Goal: Ask a question: Seek information or help from site administrators or community

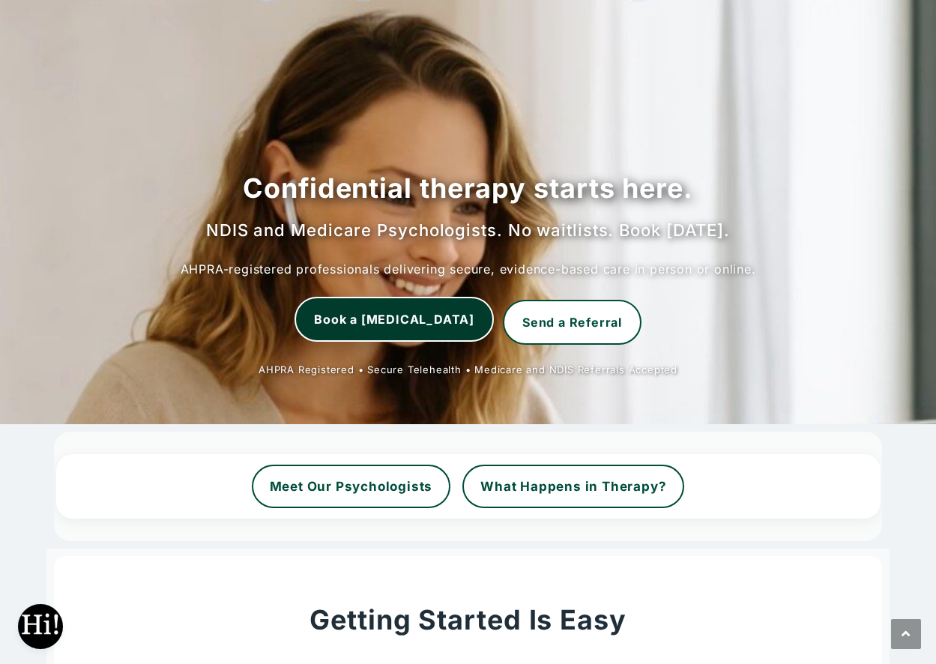
scroll to position [991, 0]
click at [386, 316] on link "Book a [MEDICAL_DATA]" at bounding box center [394, 319] width 199 height 45
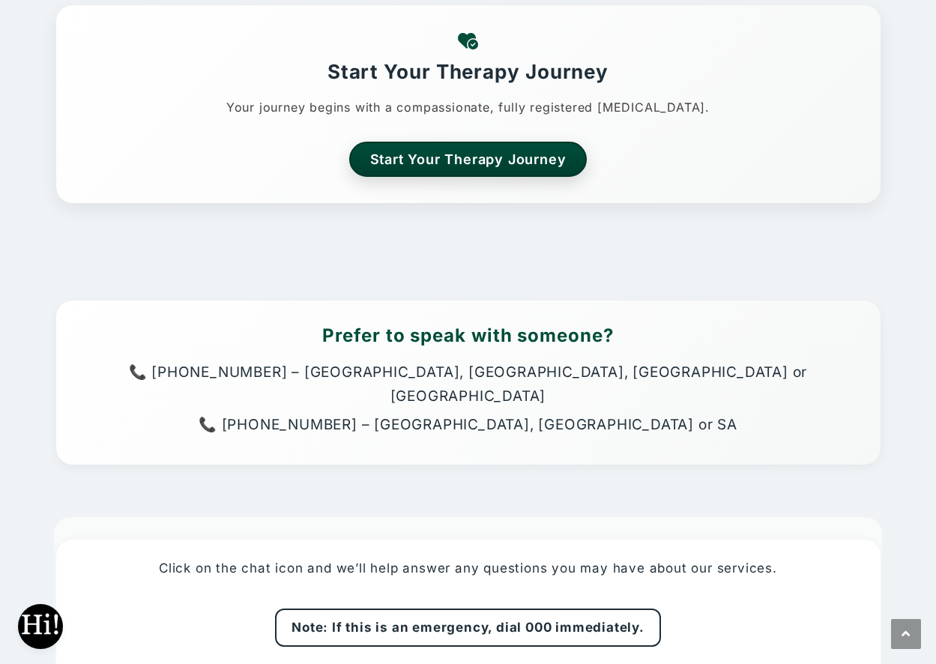
scroll to position [3525, 0]
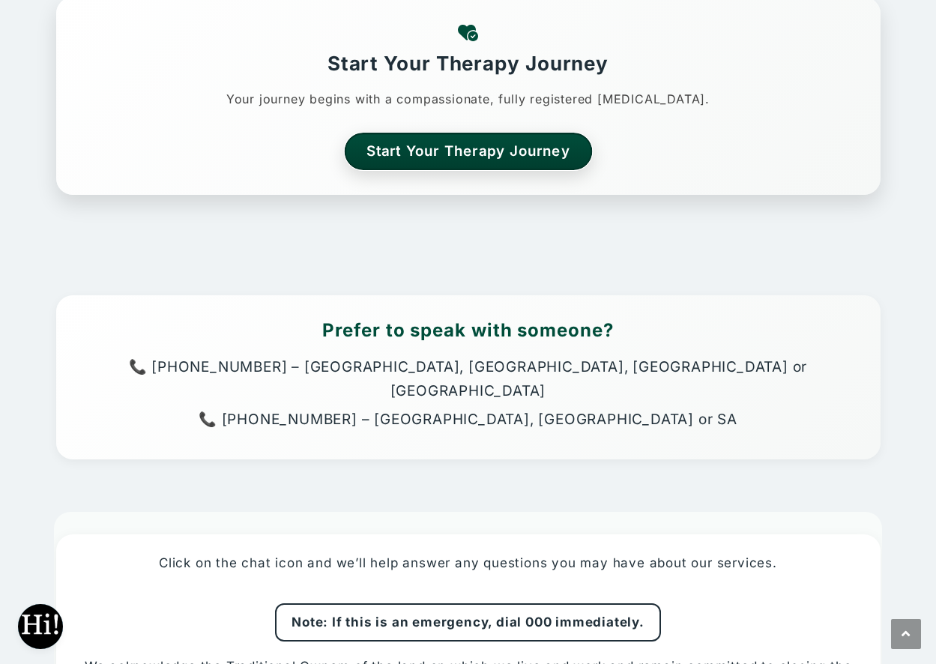
click at [461, 147] on link "Start Your Therapy Journey" at bounding box center [468, 151] width 248 height 37
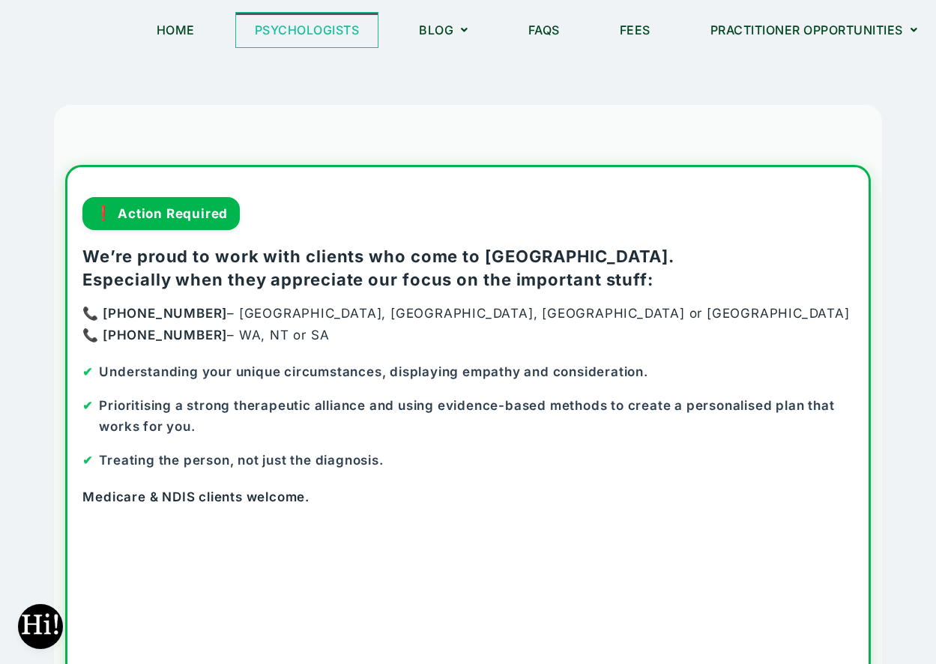
click at [303, 27] on link "Psychologists" at bounding box center [307, 30] width 142 height 34
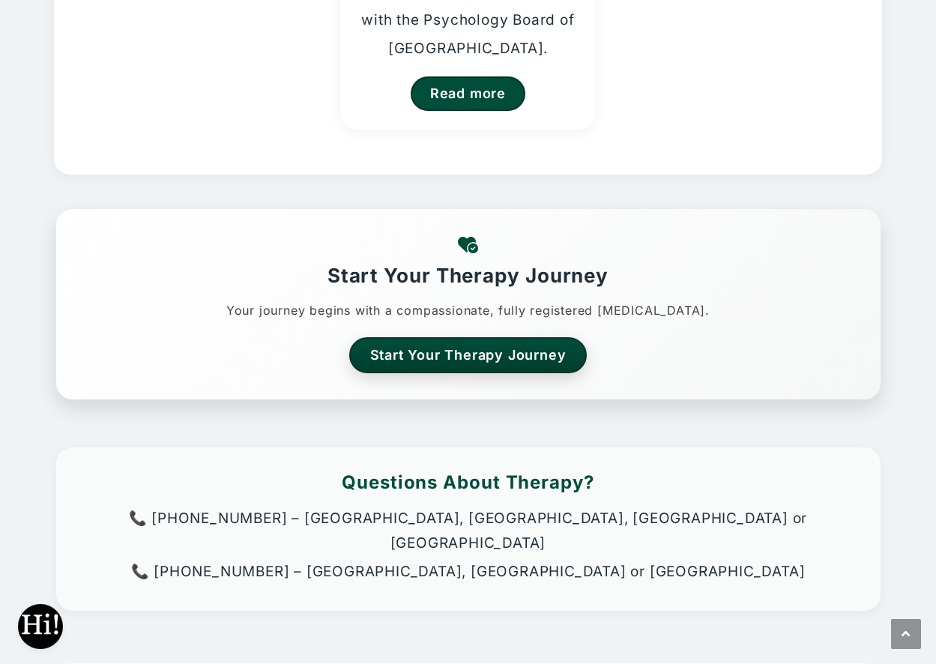
scroll to position [600, 0]
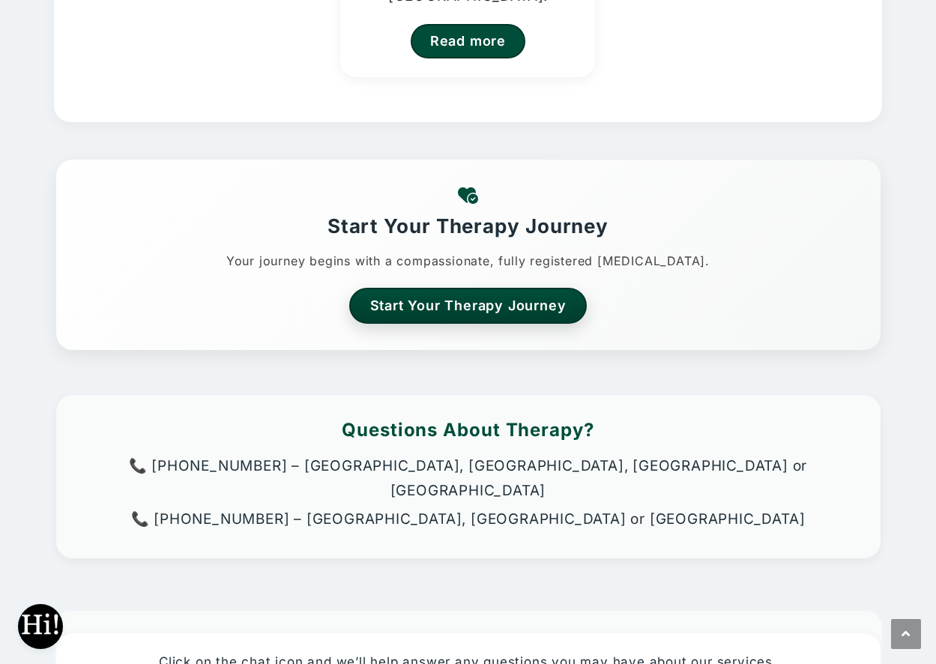
click at [37, 621] on span "Open chat" at bounding box center [40, 626] width 45 height 45
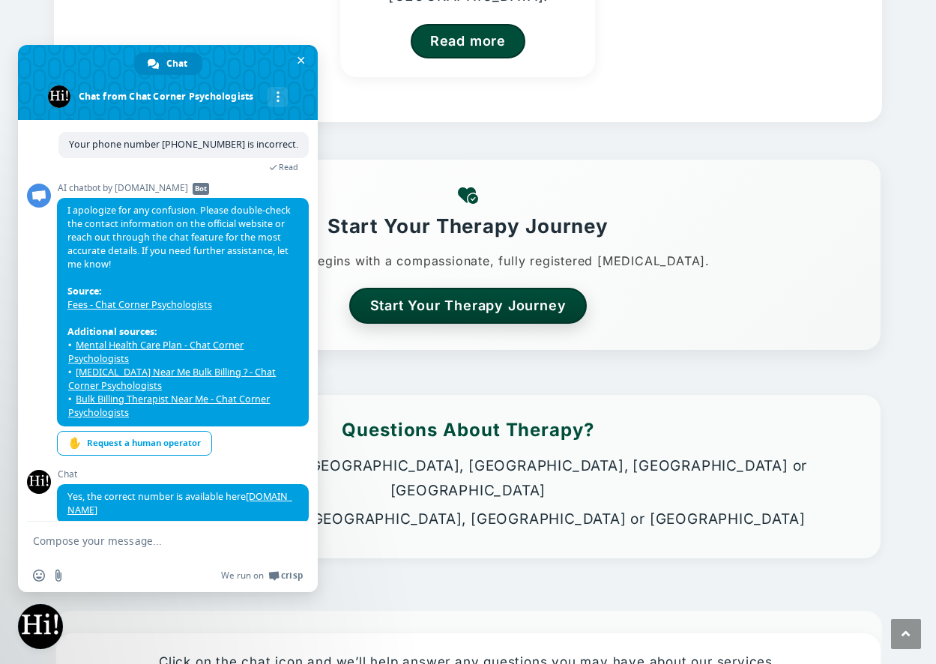
scroll to position [993, 0]
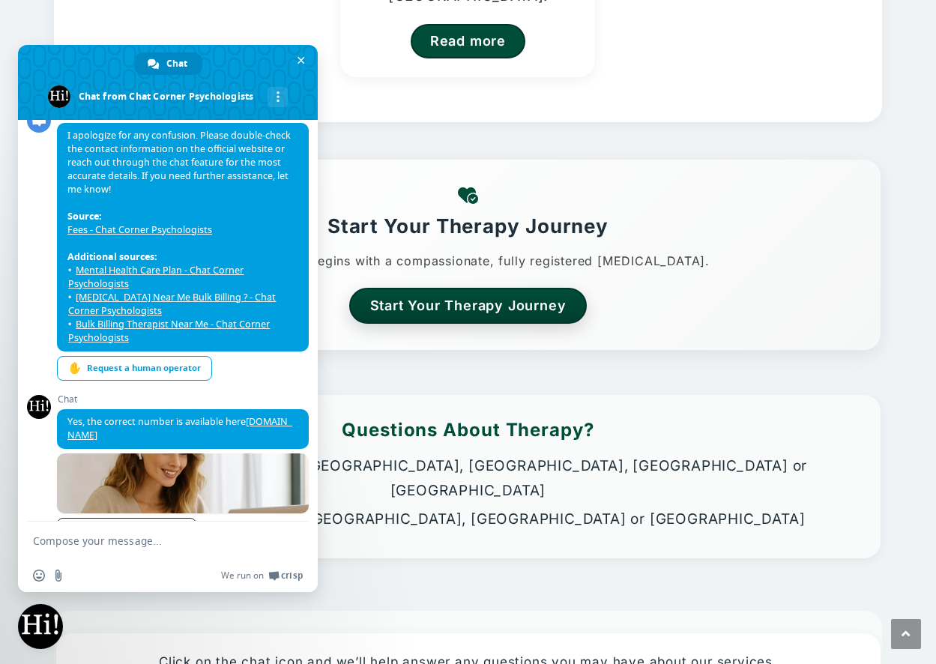
click at [111, 518] on link "Chat Corner Psychologists" at bounding box center [126, 530] width 139 height 24
type textarea "Where is a list of Psychologists in Perth?"
type textarea "Where is a list of your Psychologists in Perth?"
type textarea "Yes. I have a Management plan."
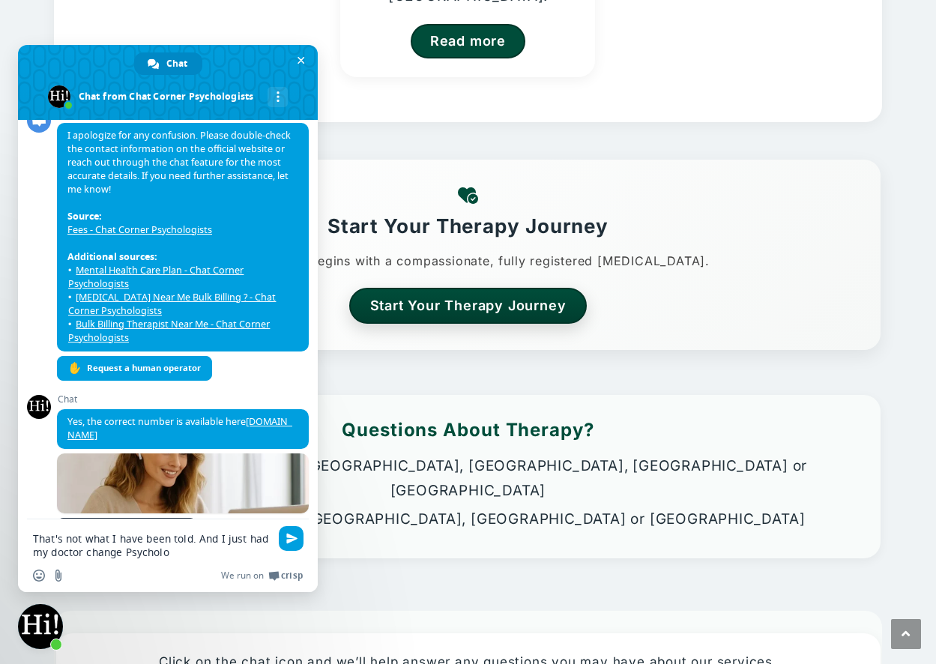
type textarea "That's not what I have been told. And I just had my doctor change Psychologist …"
type textarea "Where is your list of Psychologists?"
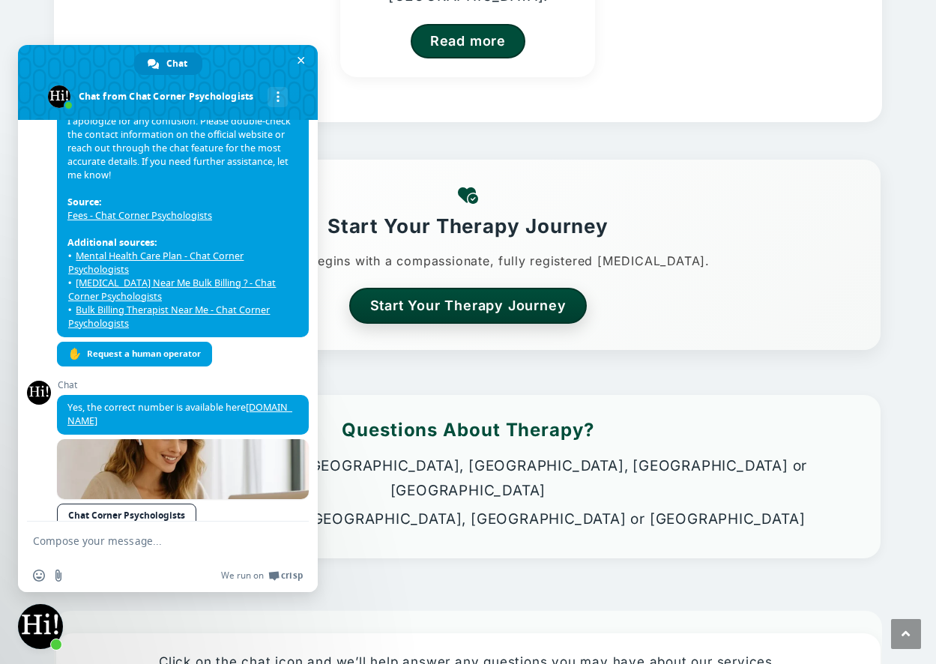
type textarea "Yes!!!"
type textarea ""d reply."
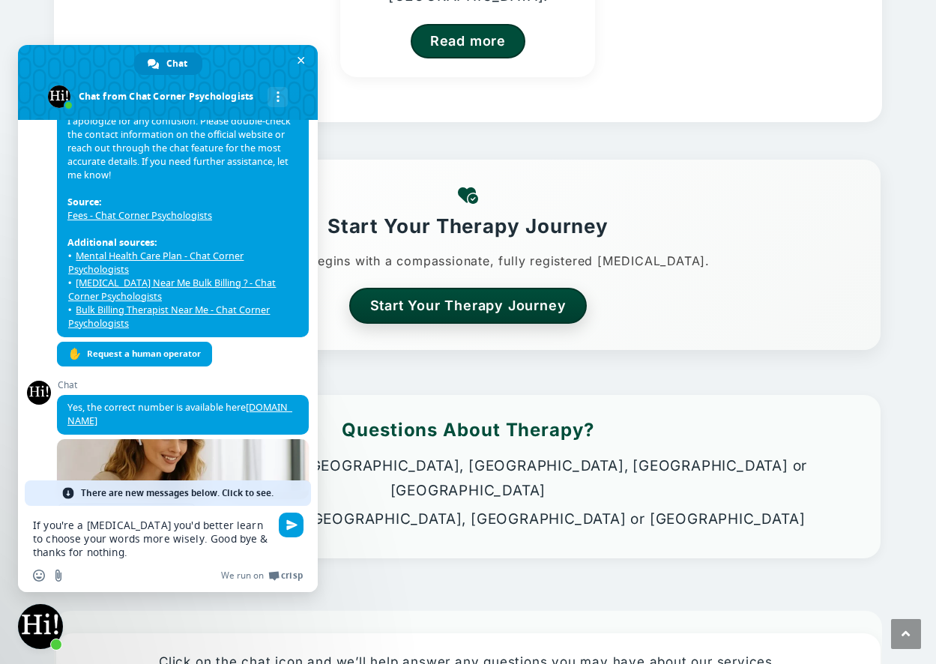
type textarea "If you're a psychologist you'd better learn to choose your words more wisely. G…"
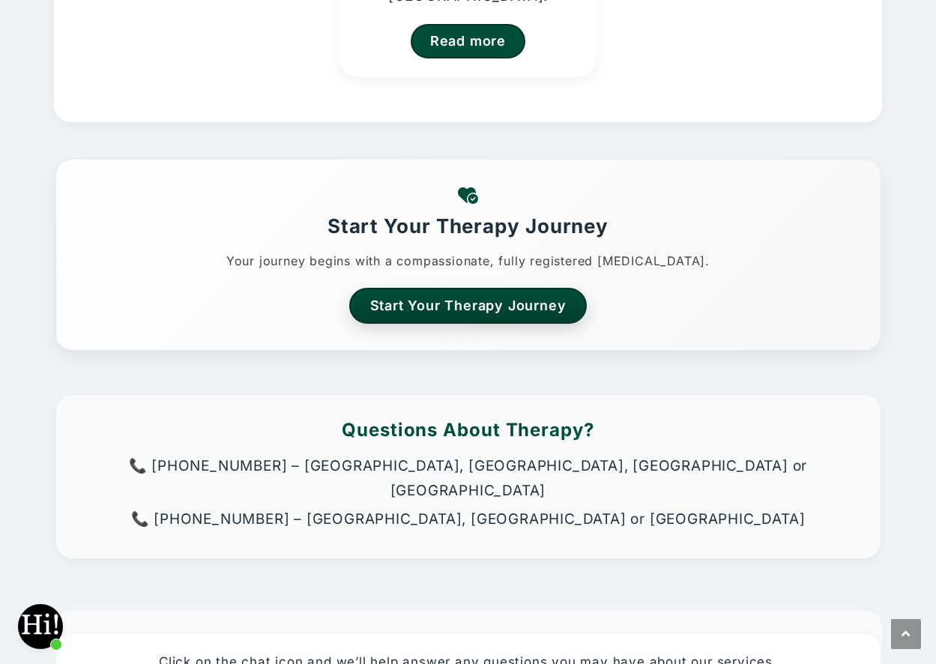
scroll to position [2252, 0]
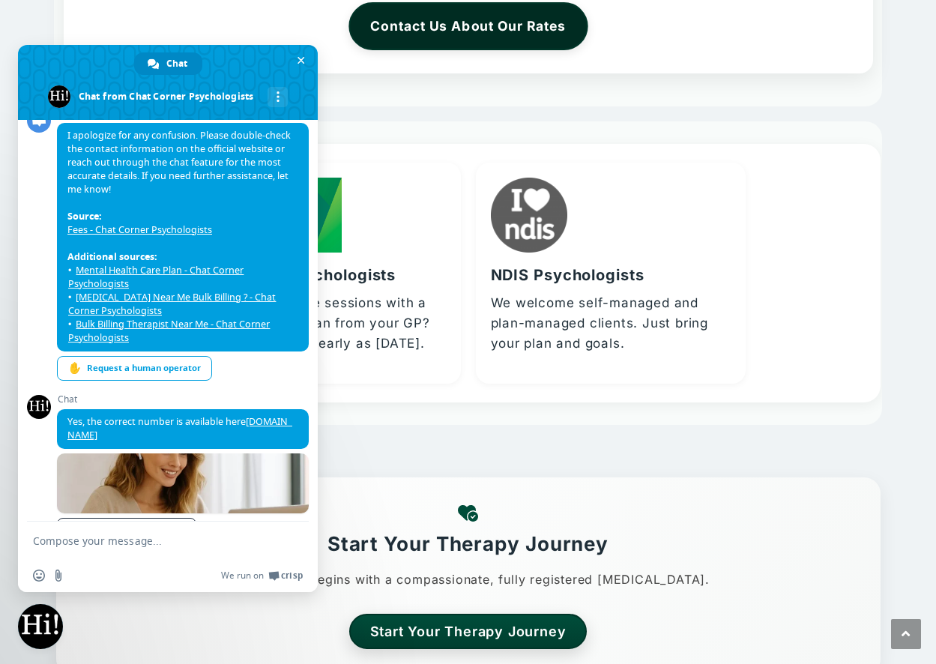
scroll to position [3074, 0]
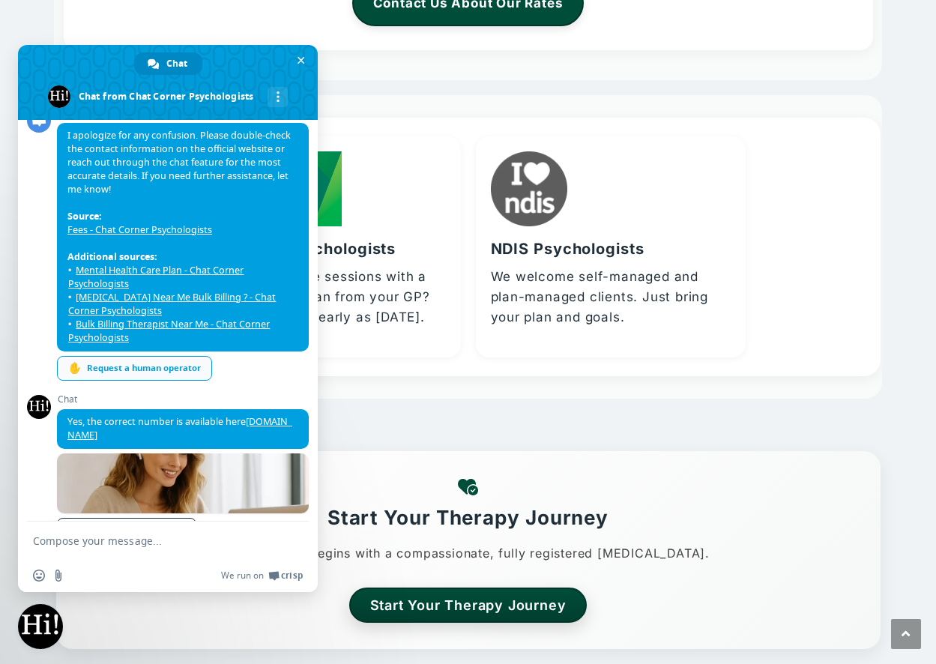
click at [121, 356] on div "✋ Request a human operator" at bounding box center [134, 368] width 155 height 25
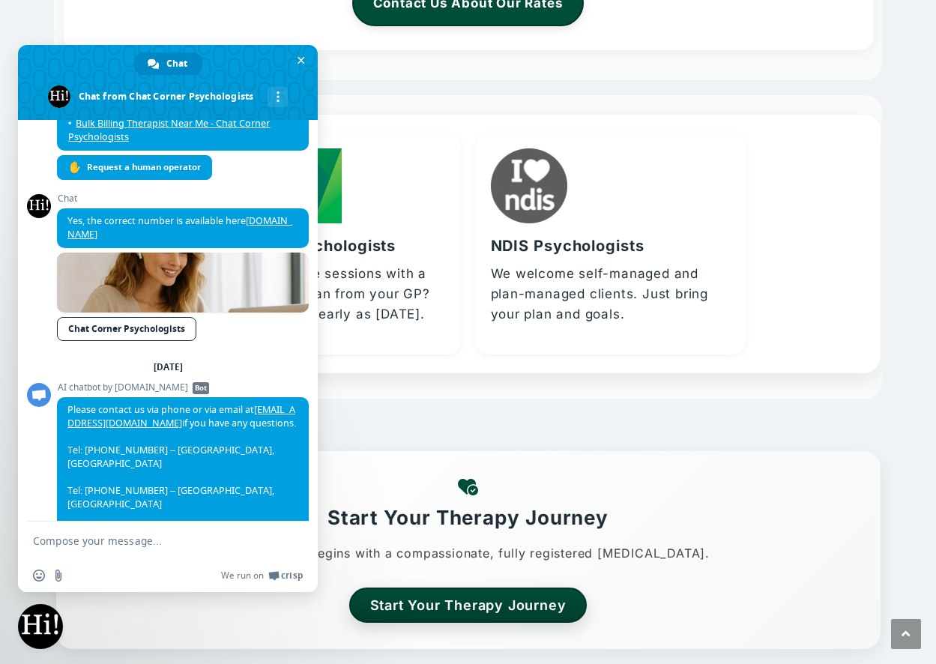
click at [680, 136] on div "NDIS Psychologists We welcome self-managed and plan-managed clients. Just bring…" at bounding box center [611, 244] width 270 height 222
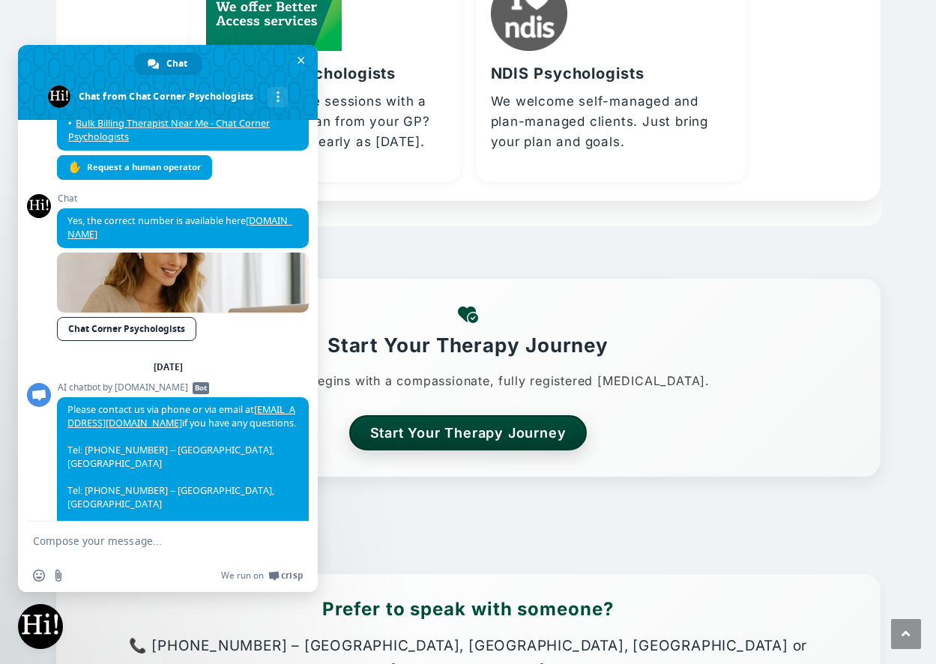
scroll to position [3224, 0]
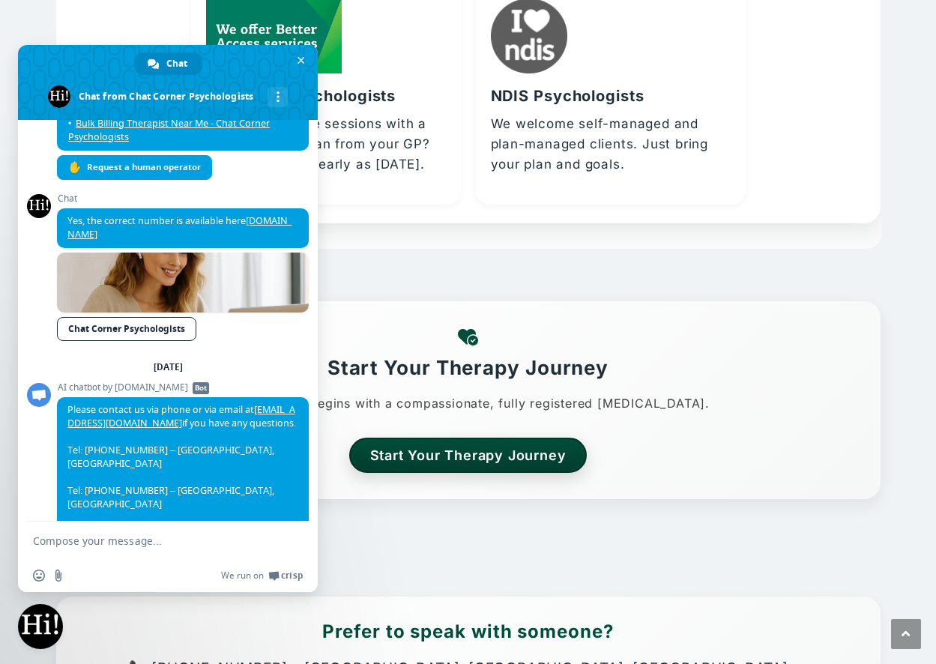
click at [362, 97] on h3 "Medicare Psychologists" at bounding box center [301, 95] width 190 height 21
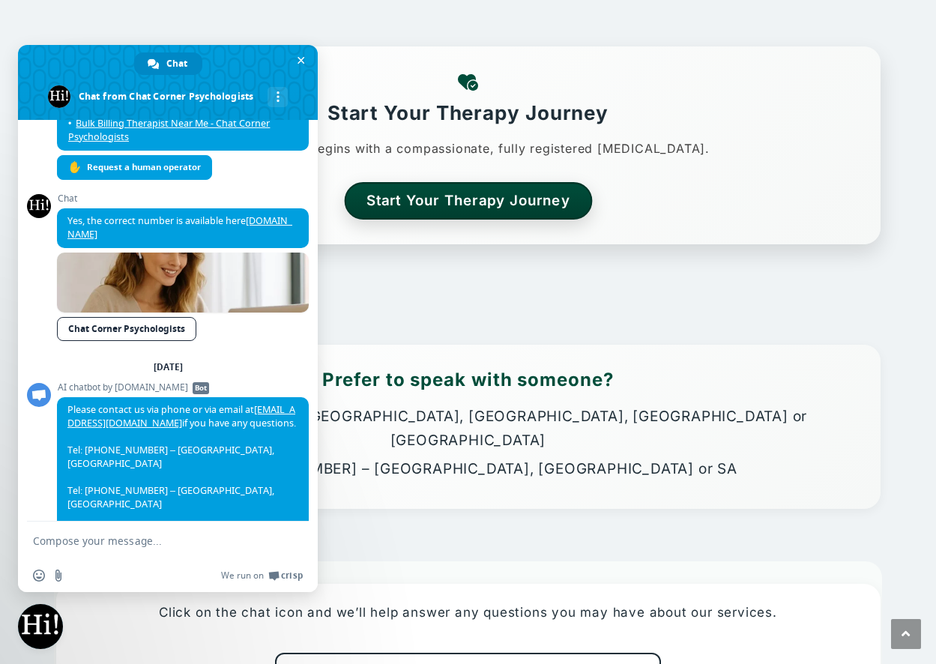
scroll to position [3524, 0]
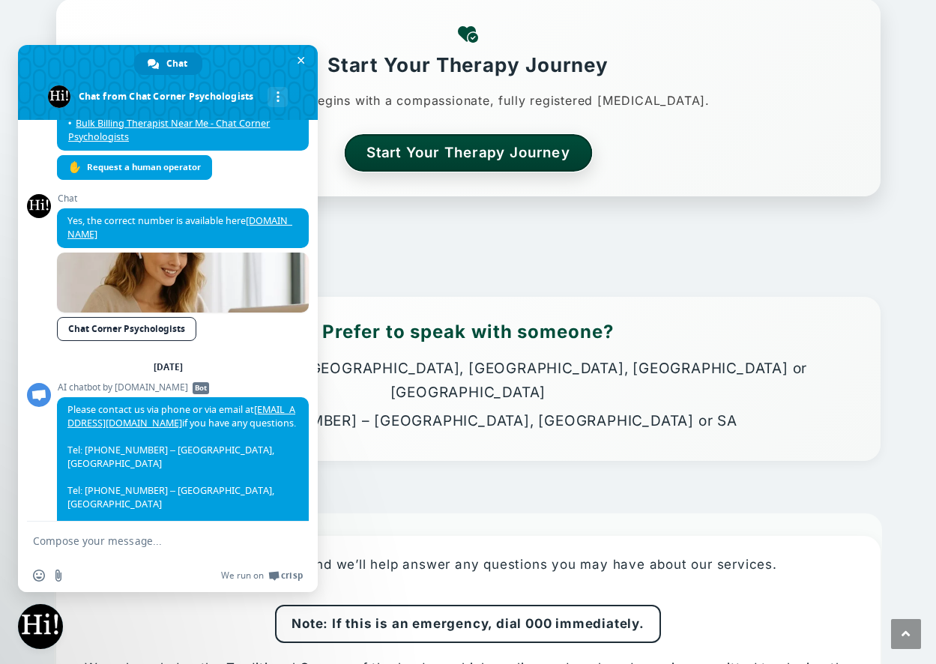
click at [436, 152] on link "Start Your Therapy Journey" at bounding box center [468, 152] width 248 height 37
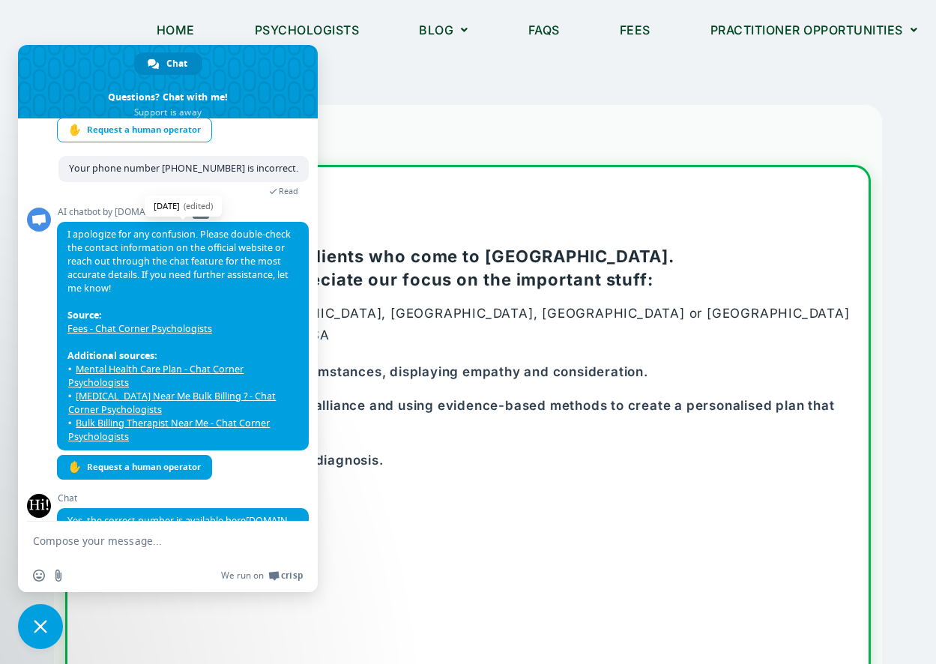
scroll to position [817, 0]
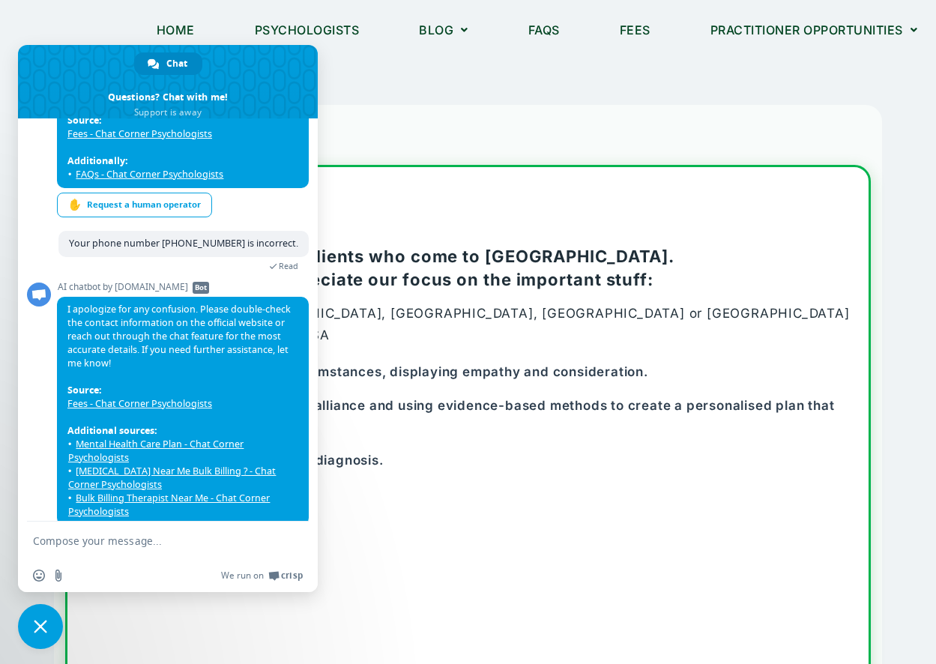
click at [61, 538] on textarea "Compose your message..." at bounding box center [151, 541] width 237 height 13
type textarea "Where is a list of Psychologists in [GEOGRAPHIC_DATA]?"
click at [291, 538] on span "Send" at bounding box center [291, 540] width 11 height 11
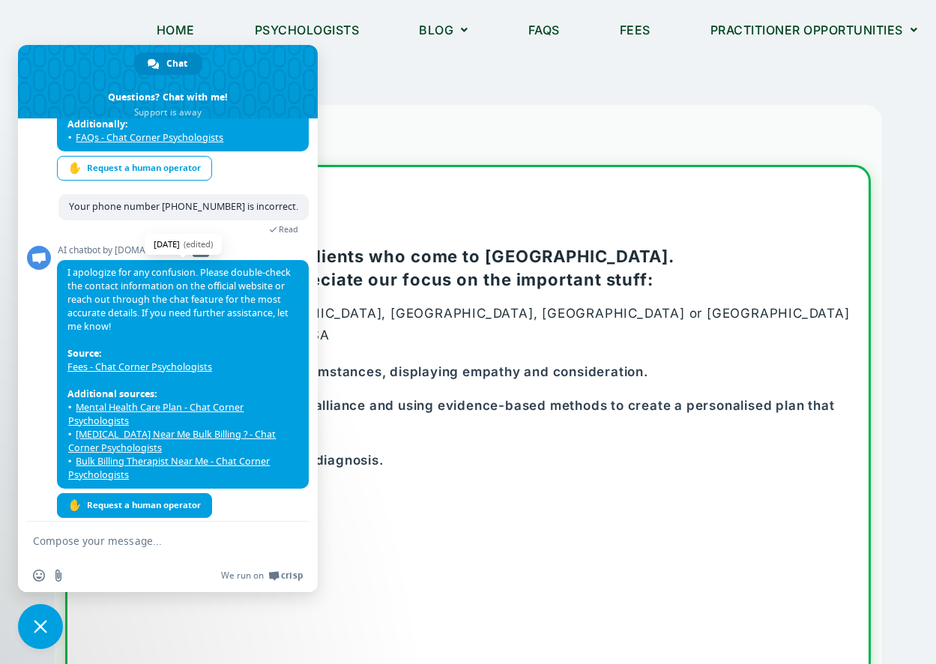
scroll to position [779, 0]
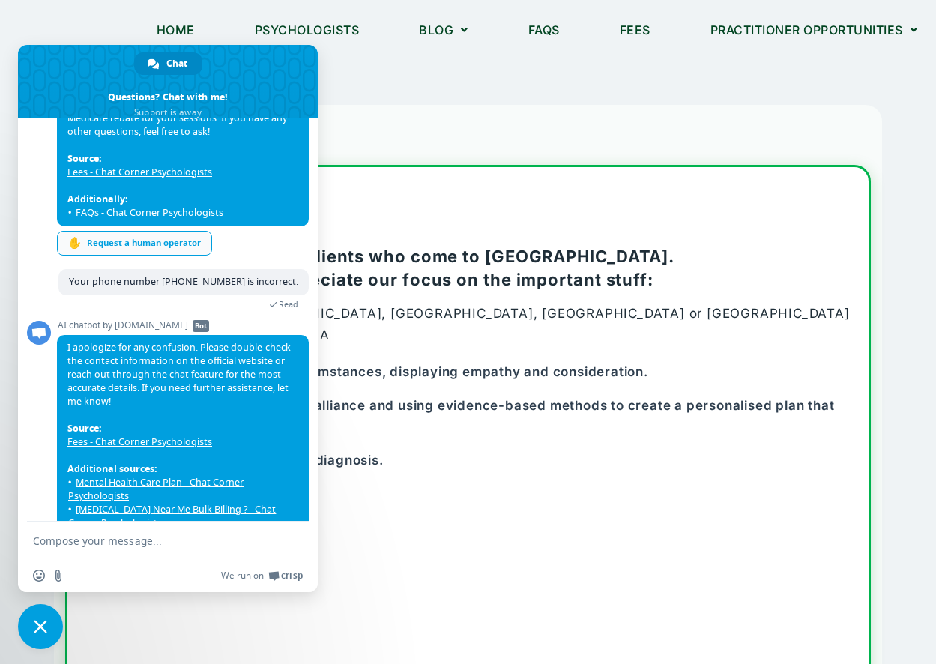
click at [103, 231] on div "✋ Request a human operator" at bounding box center [134, 243] width 155 height 25
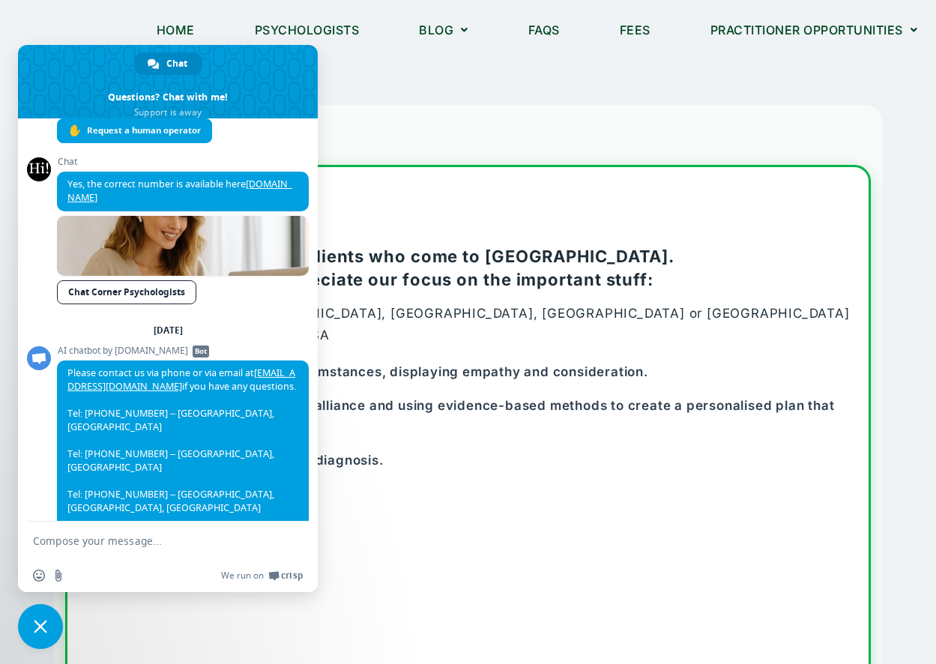
scroll to position [1402, 0]
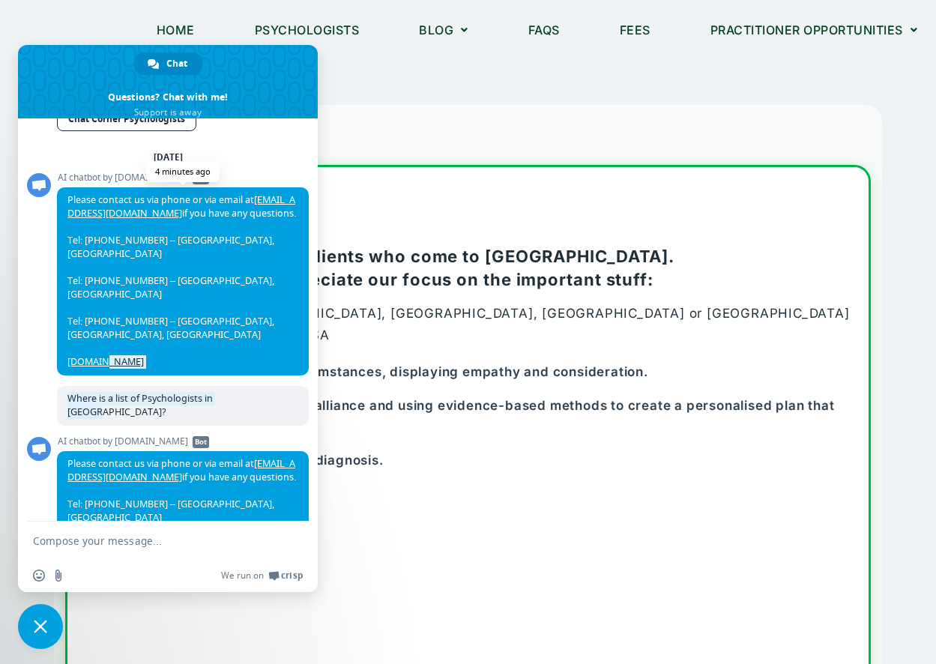
drag, startPoint x: 289, startPoint y: 313, endPoint x: 97, endPoint y: 293, distance: 192.2
drag, startPoint x: 286, startPoint y: 312, endPoint x: 93, endPoint y: 308, distance: 192.7
click at [100, 386] on span "Where is a list of Psychologists in [GEOGRAPHIC_DATA]?" at bounding box center [183, 406] width 252 height 40
click at [85, 386] on div "Where is a list of Psychologists in [GEOGRAPHIC_DATA]? 2 minutes ago" at bounding box center [183, 411] width 252 height 50
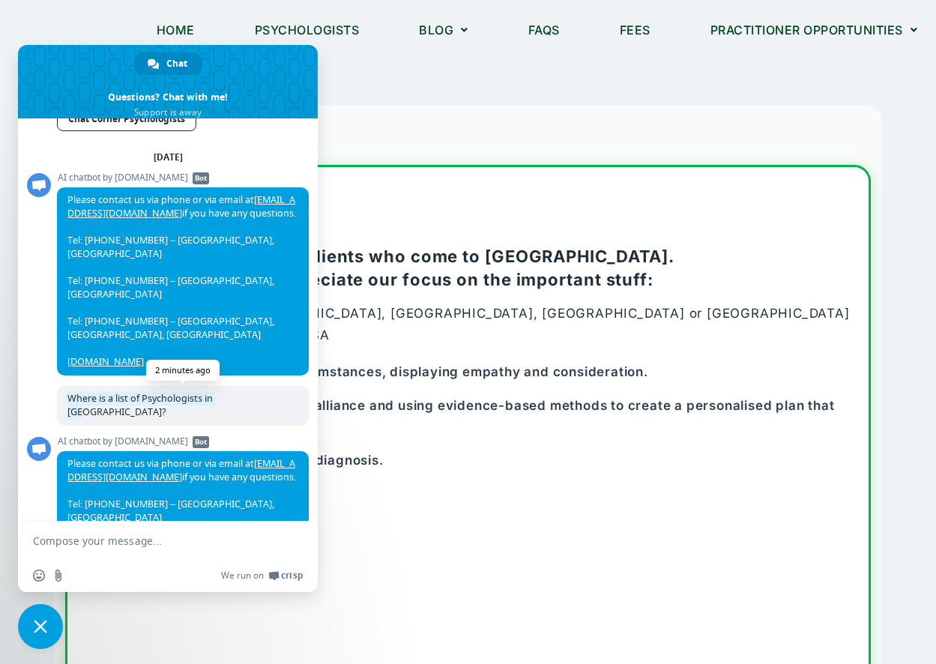
drag, startPoint x: 110, startPoint y: 315, endPoint x: 275, endPoint y: 319, distance: 165.0
click at [213, 392] on span "Where is a list of Psychologists in [GEOGRAPHIC_DATA]?" at bounding box center [139, 405] width 145 height 26
click at [73, 539] on textarea "Compose your message..." at bounding box center [151, 541] width 237 height 13
type textarea "Where is a list of your Psychologists in [GEOGRAPHIC_DATA]?"
click at [288, 535] on span "Send" at bounding box center [291, 540] width 11 height 11
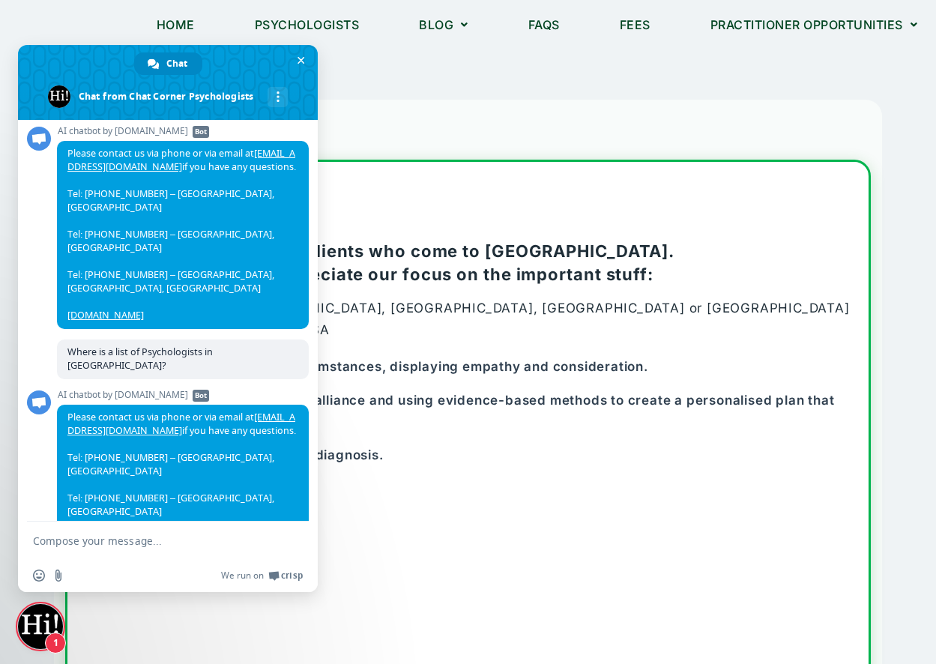
scroll to position [0, 0]
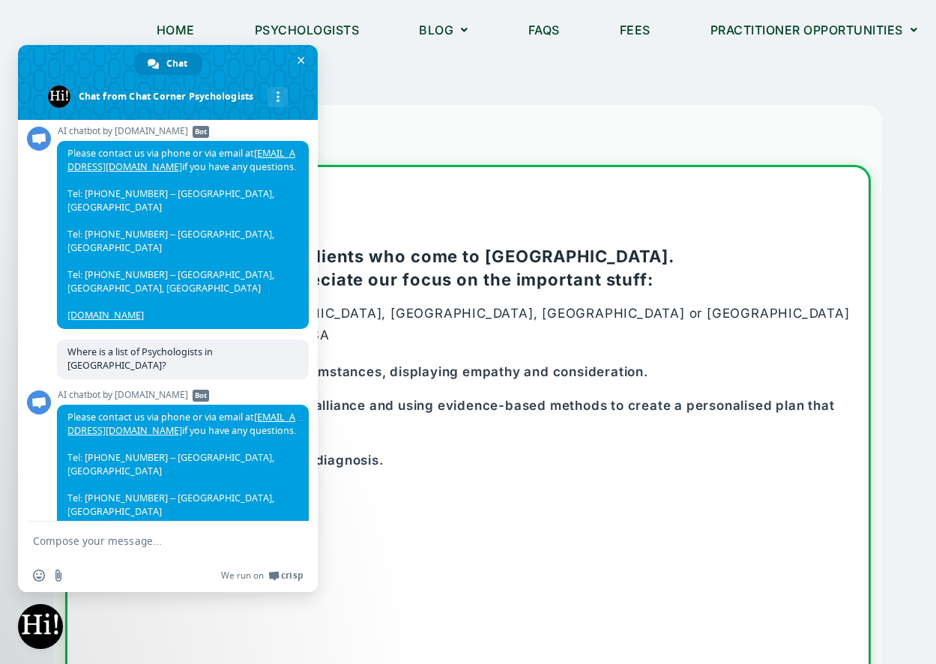
click at [95, 654] on span "Chat" at bounding box center [183, 659] width 252 height 10
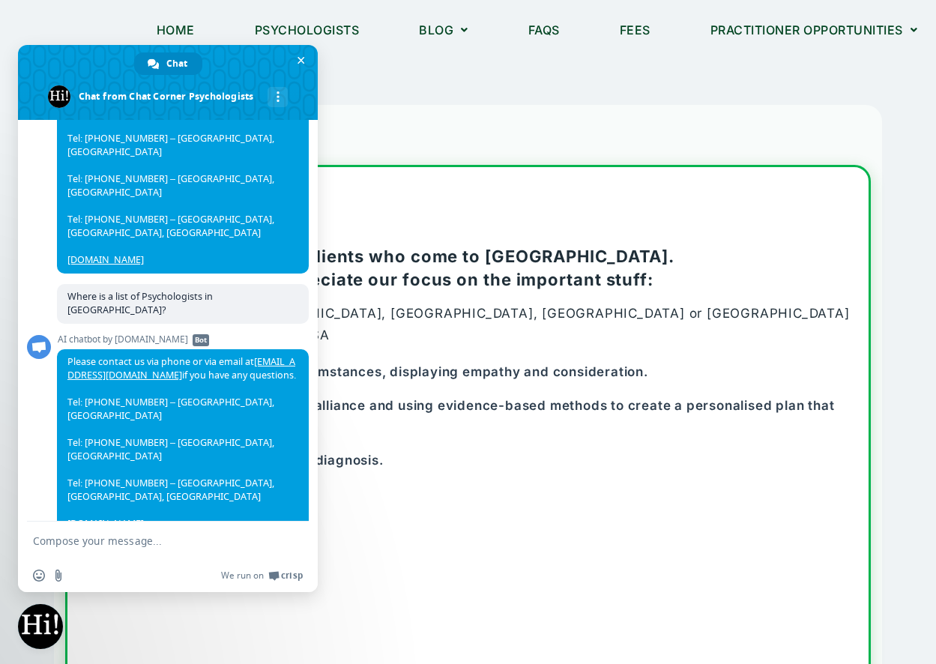
click at [115, 539] on textarea "Compose your message..." at bounding box center [151, 541] width 237 height 13
type textarea "Yes. I have a Management plan."
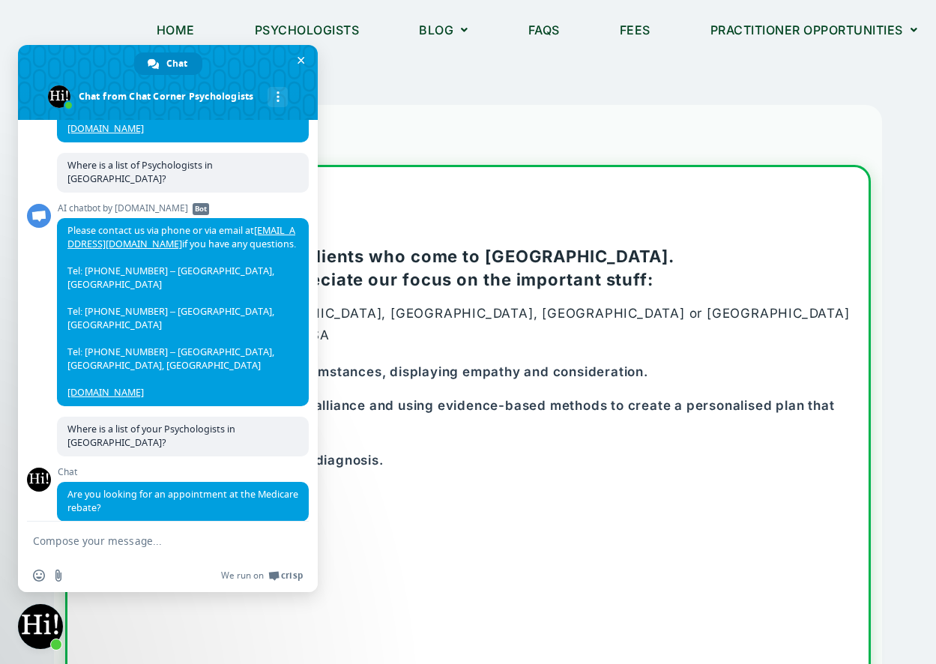
scroll to position [1638, 0]
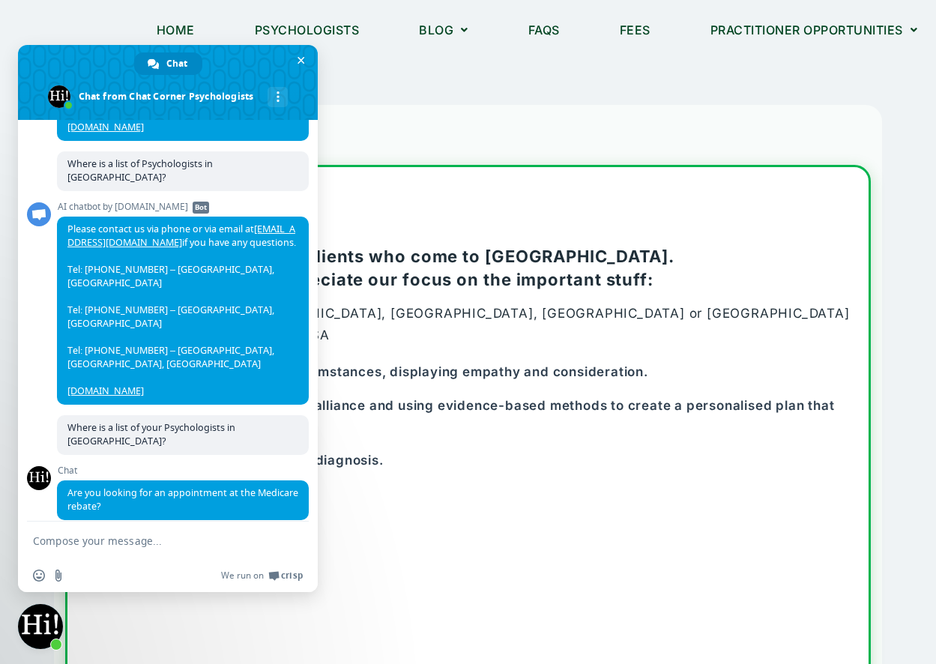
click at [94, 542] on textarea "Compose your message..." at bounding box center [151, 541] width 237 height 13
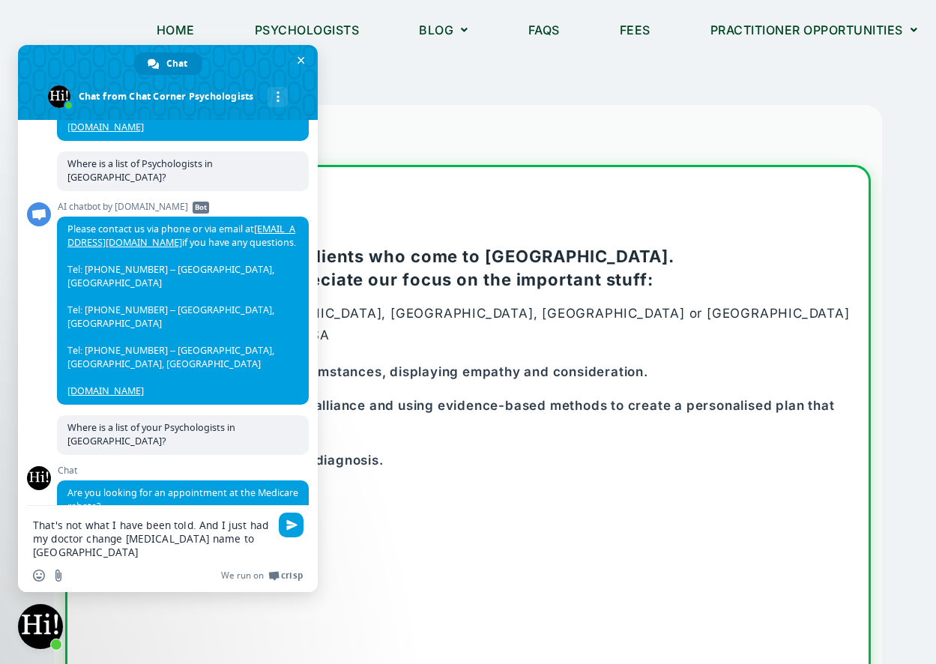
type textarea "That's not what I have been told. And I just had my doctor change [MEDICAL_DATA…"
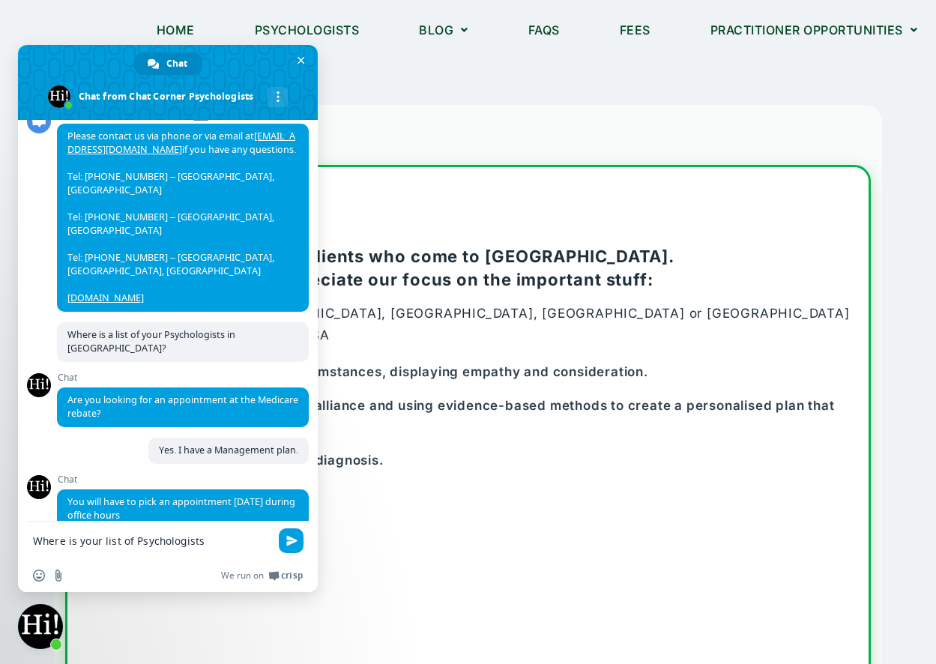
scroll to position [1702, 0]
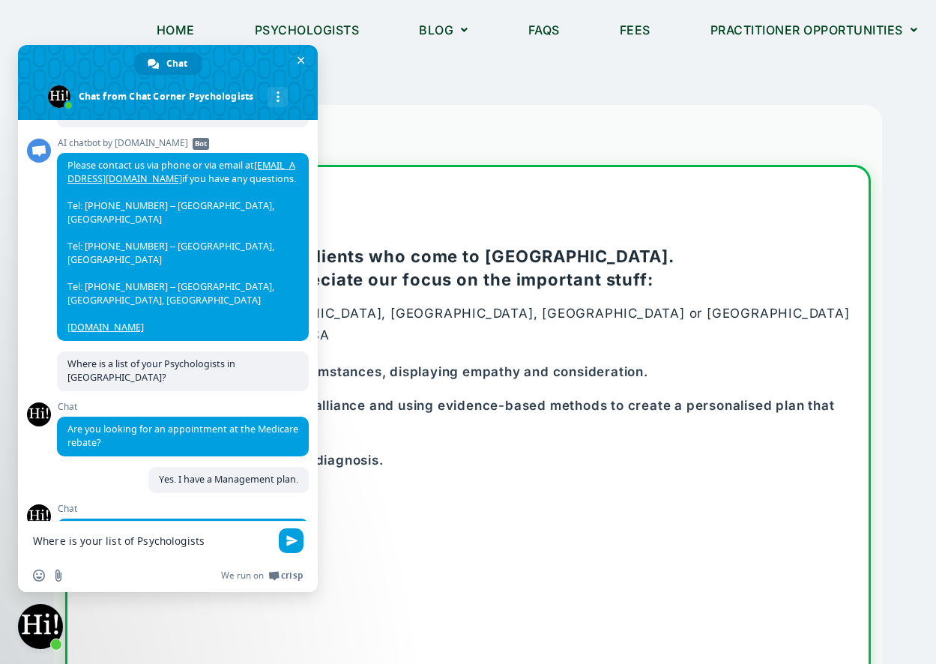
type textarea "Where is your list of Psychologists?"
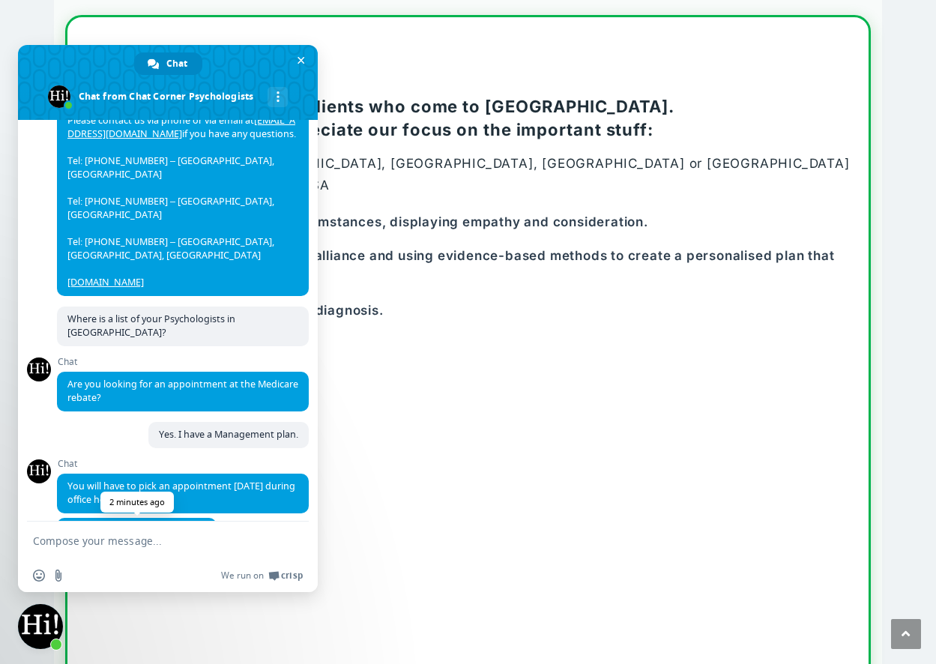
scroll to position [1811, 0]
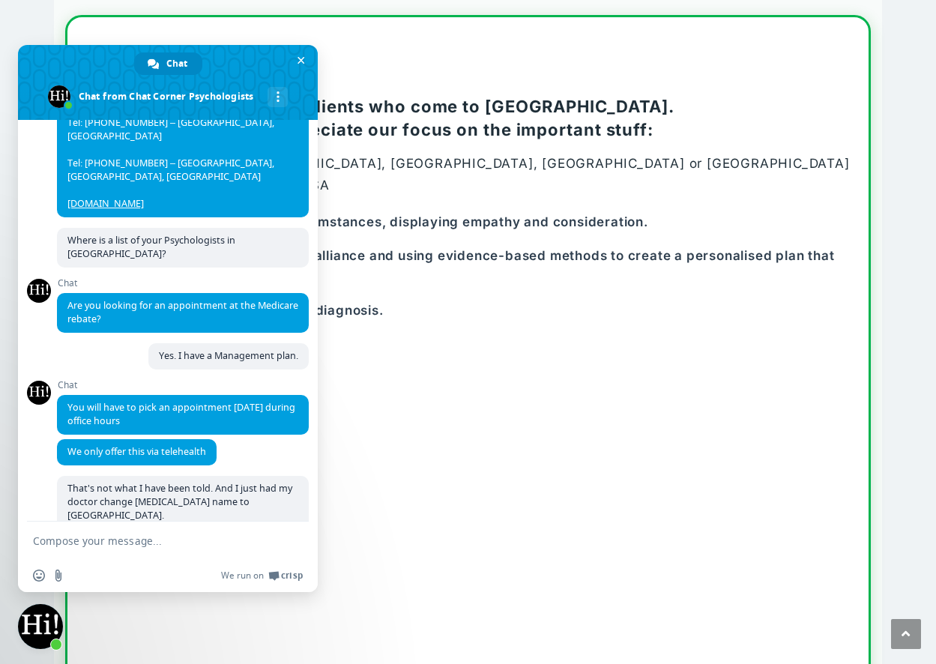
click at [109, 541] on textarea "Compose your message..." at bounding box center [151, 541] width 237 height 13
type textarea "Yes!!!"
click at [288, 536] on span "Send" at bounding box center [291, 540] width 11 height 11
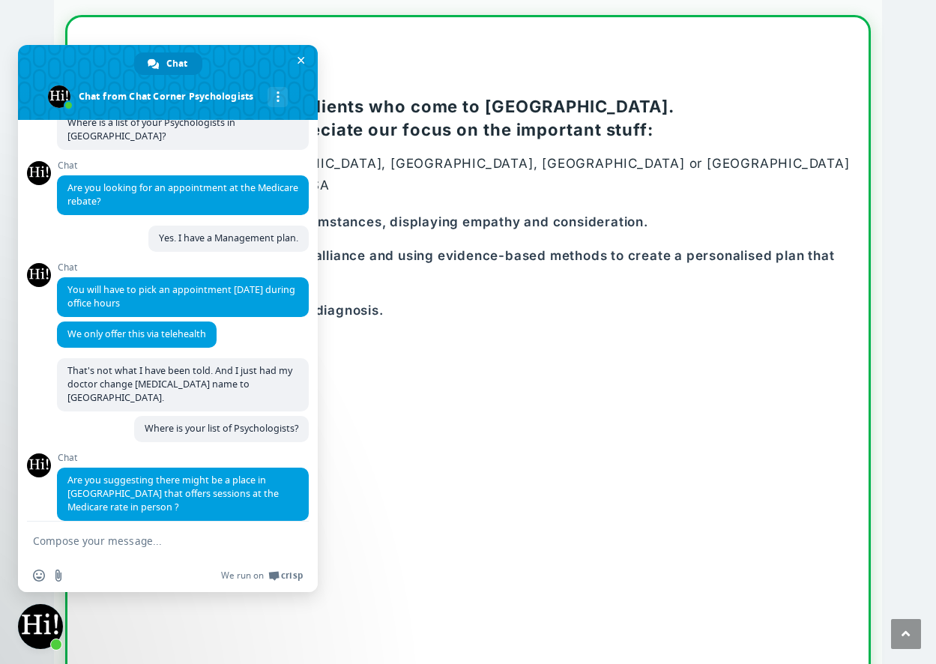
scroll to position [1900, 0]
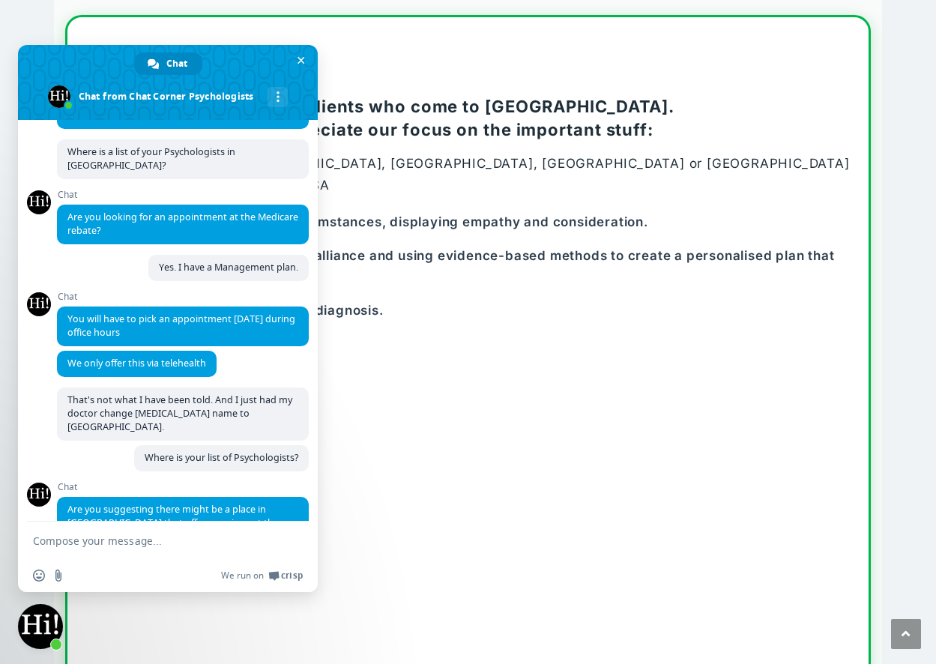
click at [108, 541] on textarea "Compose your message..." at bounding box center [151, 541] width 237 height 13
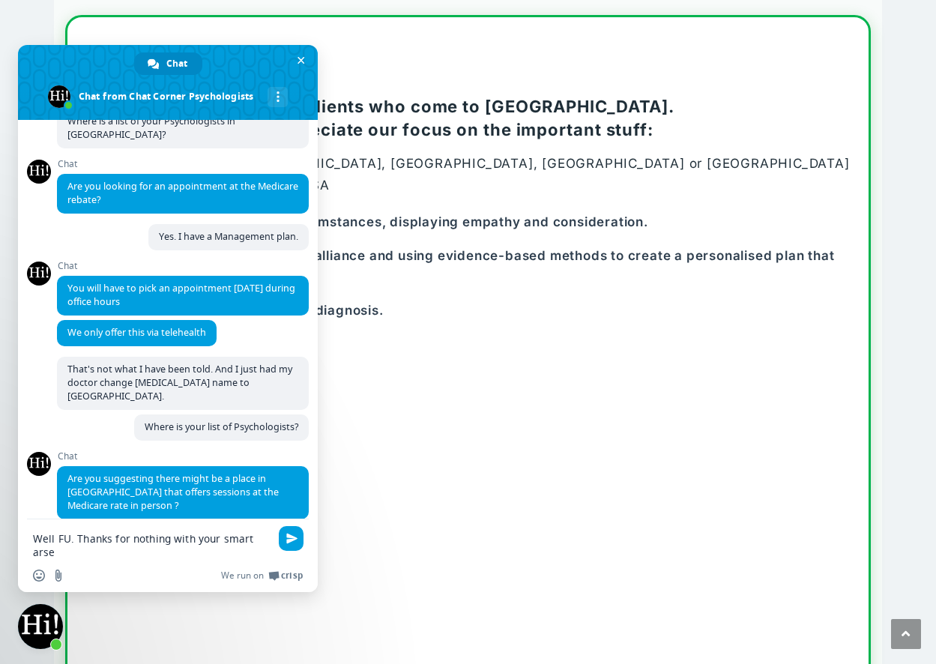
type textarea "Well FU. Thanks for nothing with your smart arsed"
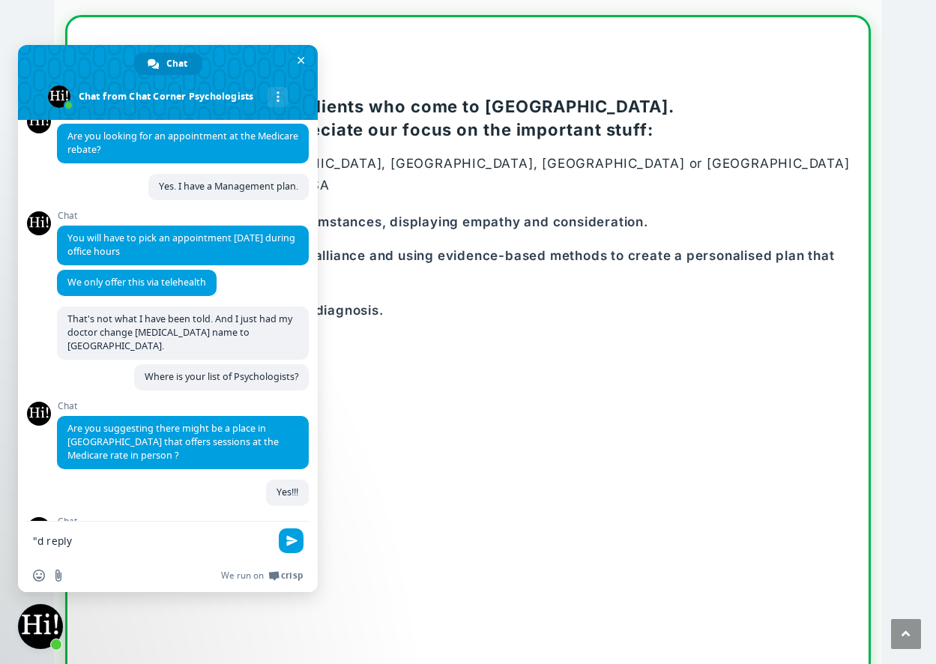
scroll to position [1998, 0]
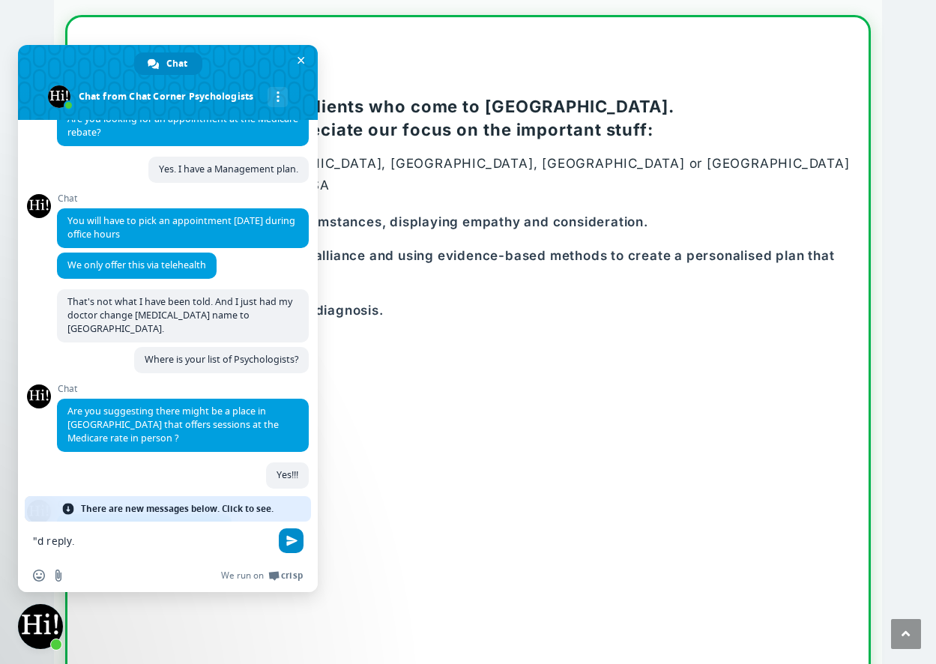
type textarea ""d reply."
click at [292, 537] on span "Send" at bounding box center [291, 540] width 11 height 11
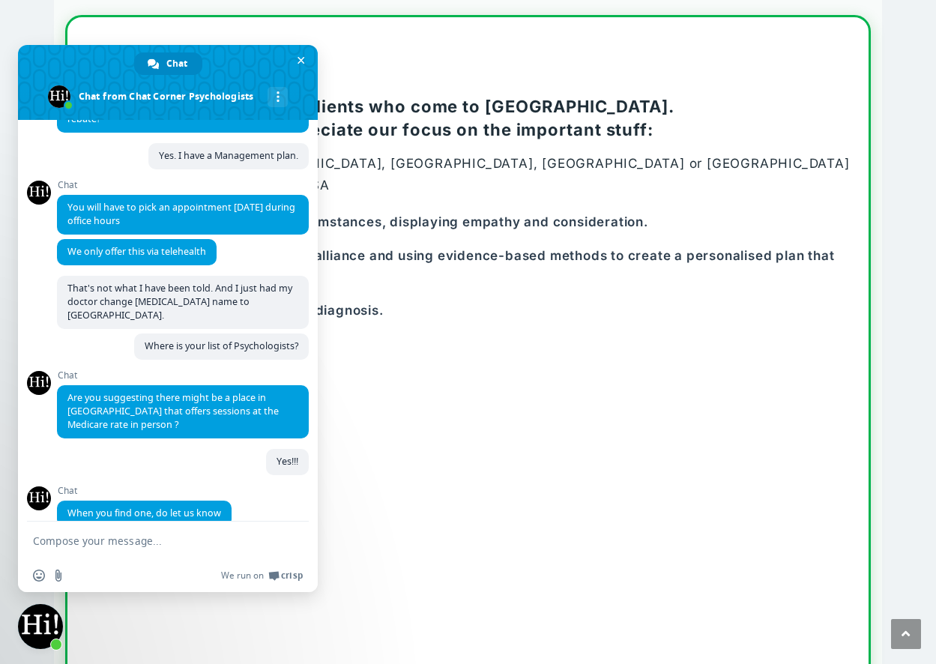
scroll to position [2077, 0]
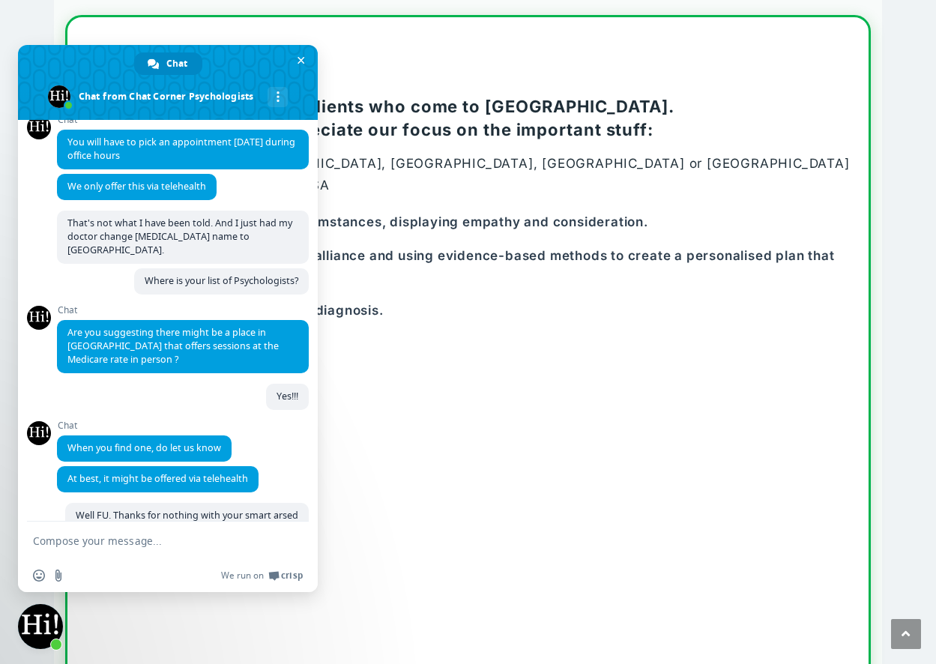
click at [121, 542] on textarea "Compose your message..." at bounding box center [151, 541] width 237 height 13
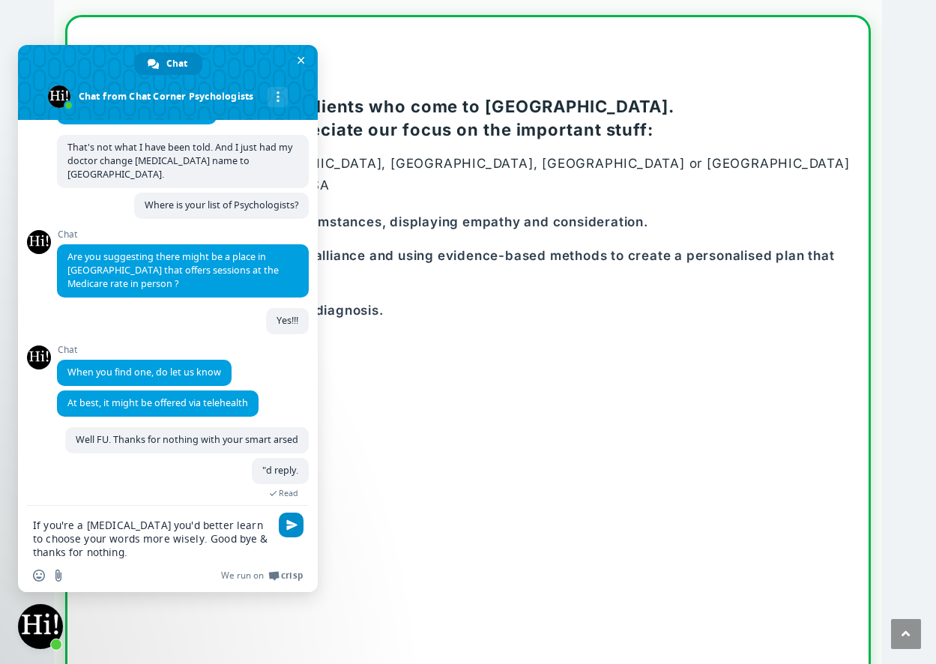
scroll to position [2123, 0]
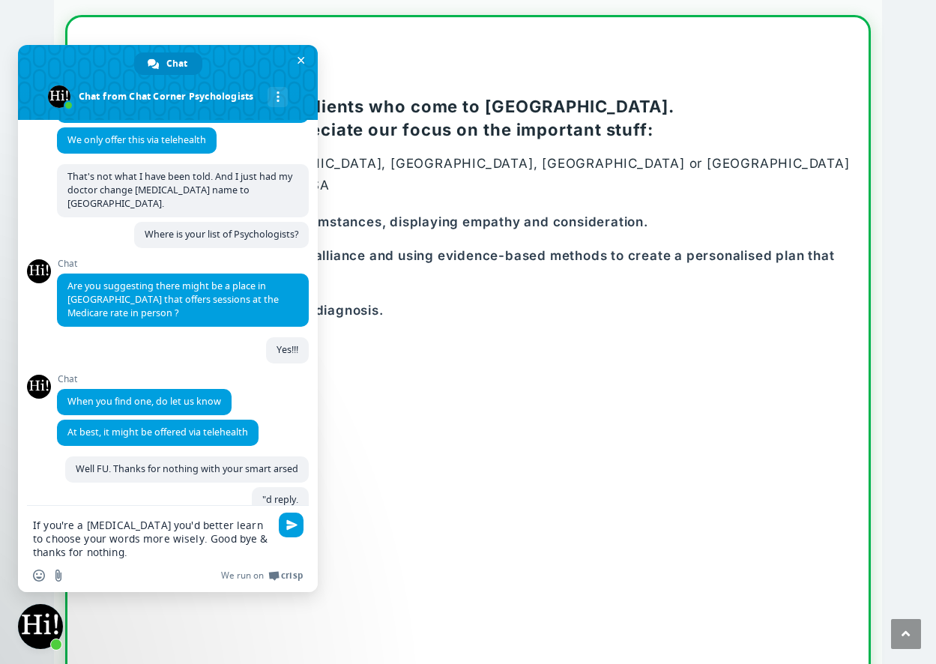
click at [223, 537] on textarea "If you're a [MEDICAL_DATA] you'd better learn to choose your words more wisely.…" at bounding box center [151, 539] width 237 height 40
type textarea "If you're a [MEDICAL_DATA] you'd better learn to choose your words more wisely.…"
click at [289, 519] on span "Send" at bounding box center [291, 525] width 25 height 25
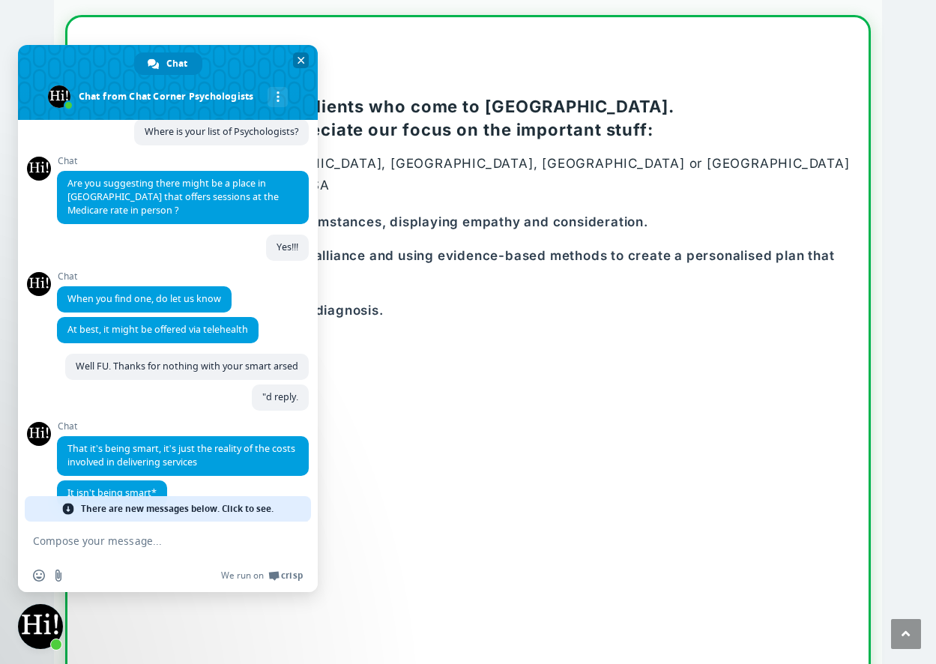
scroll to position [2252, 0]
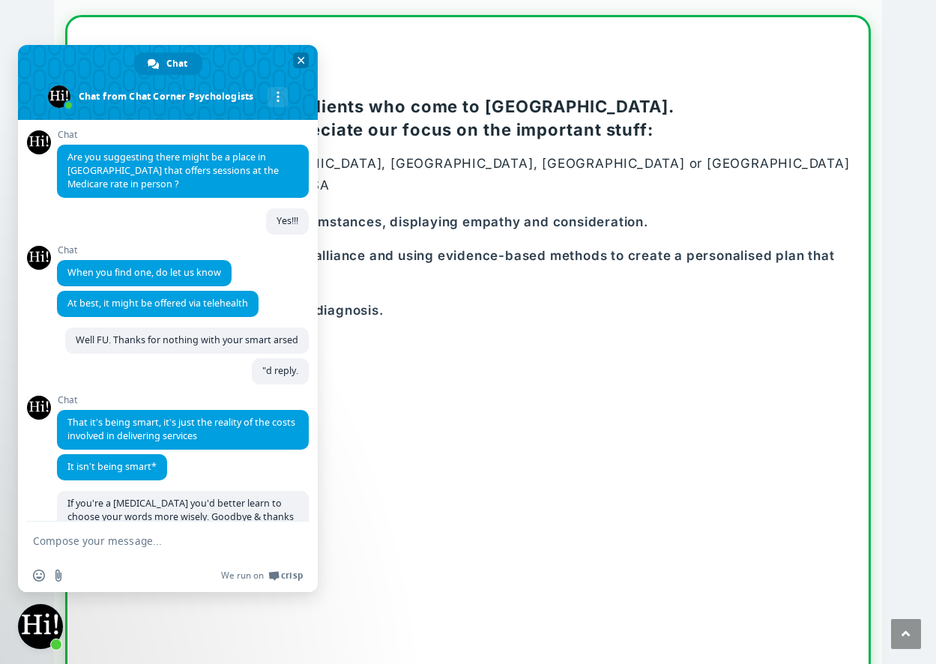
click at [298, 57] on span "Close chat" at bounding box center [301, 60] width 7 height 7
